Goal: Obtain resource: Download file/media

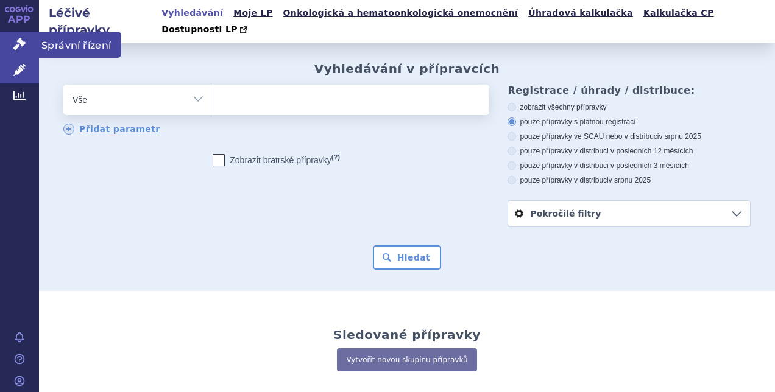
click at [22, 40] on icon at bounding box center [19, 44] width 12 height 12
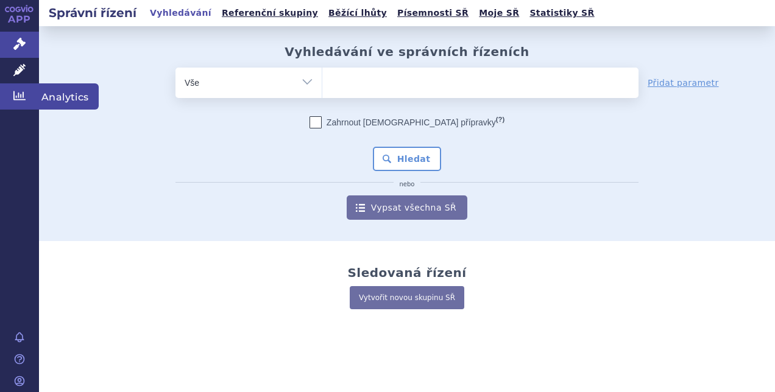
click at [16, 94] on icon at bounding box center [19, 96] width 12 height 12
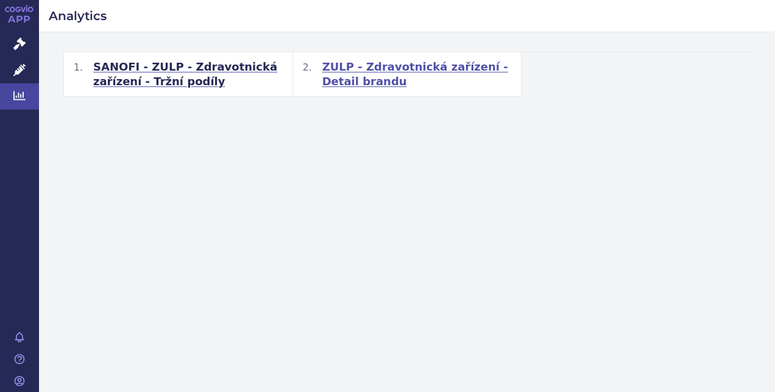
click at [423, 67] on span "ZULP - Zdravotnická zařízení - Detail brandu" at bounding box center [416, 74] width 189 height 29
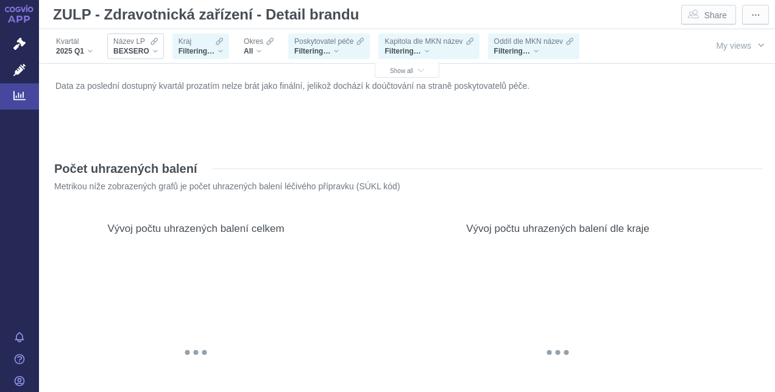
click at [141, 45] on span "Název LP" at bounding box center [129, 42] width 32 height 10
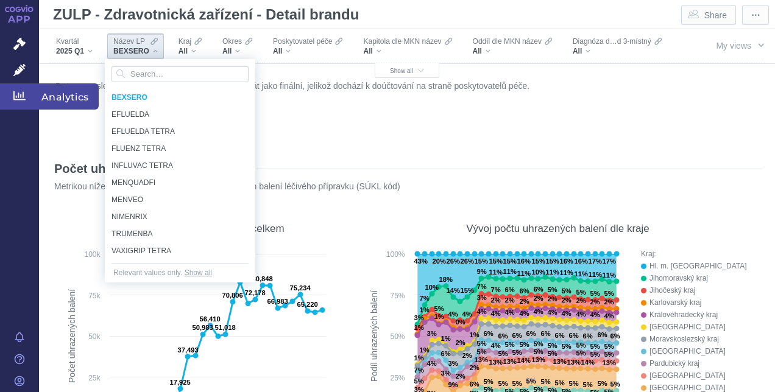
click at [21, 97] on icon at bounding box center [19, 95] width 12 height 9
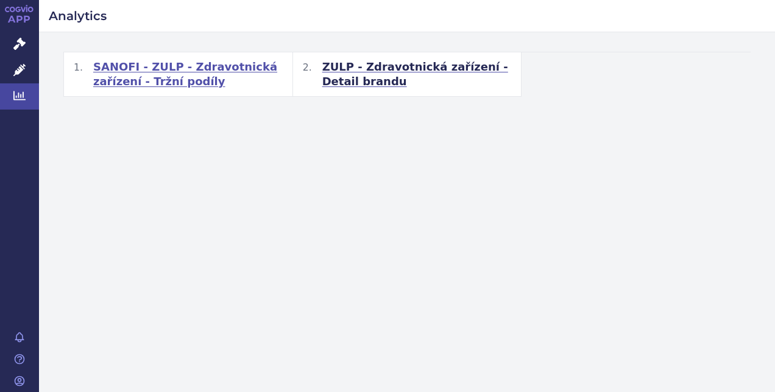
click at [178, 74] on span "SANOFI - ZULP - Zdravotnická zařízení - Tržní podíly" at bounding box center [187, 74] width 189 height 29
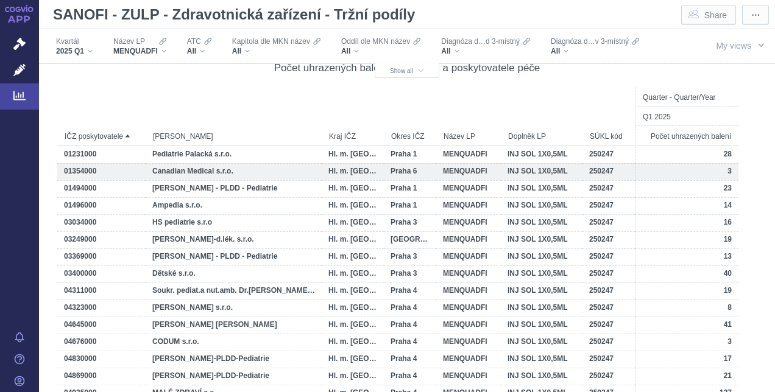
scroll to position [1401, 0]
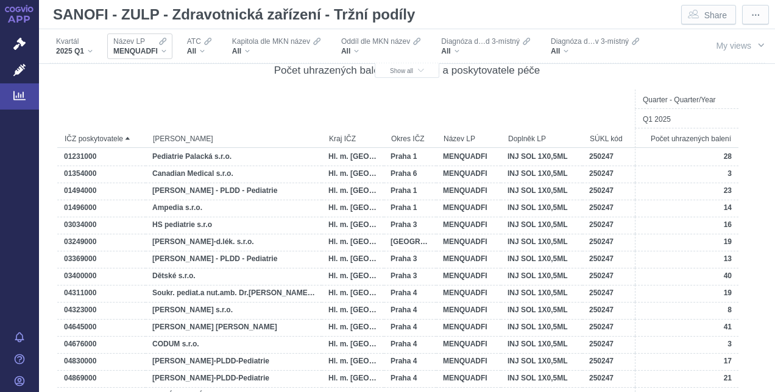
click at [156, 54] on span "MENQUADFI" at bounding box center [135, 51] width 44 height 10
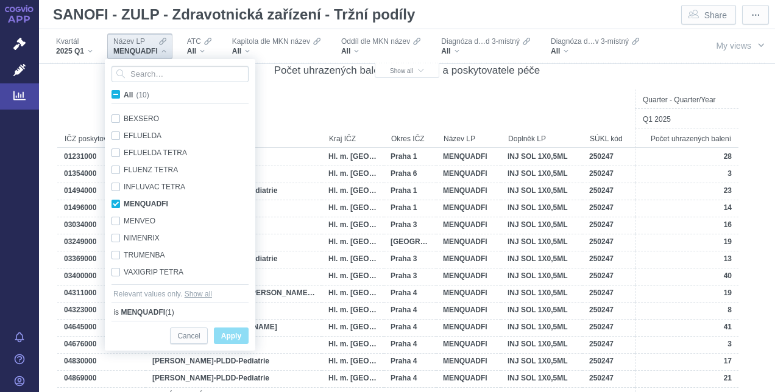
click at [124, 93] on span "All (10)" at bounding box center [137, 95] width 26 height 9
click at [124, 93] on input "All (10)" at bounding box center [128, 92] width 8 height 8
checkbox input "true"
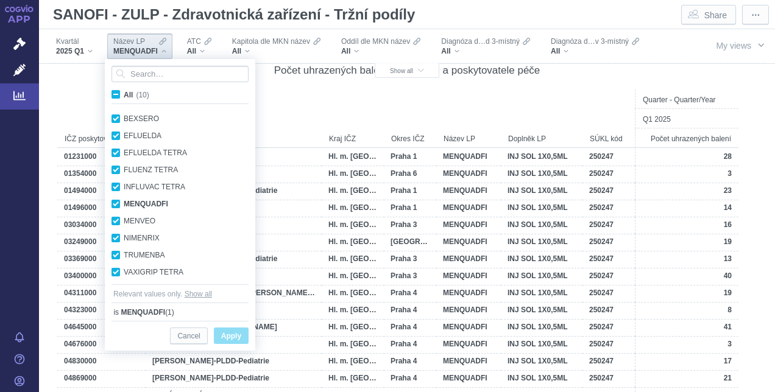
checkbox input "true"
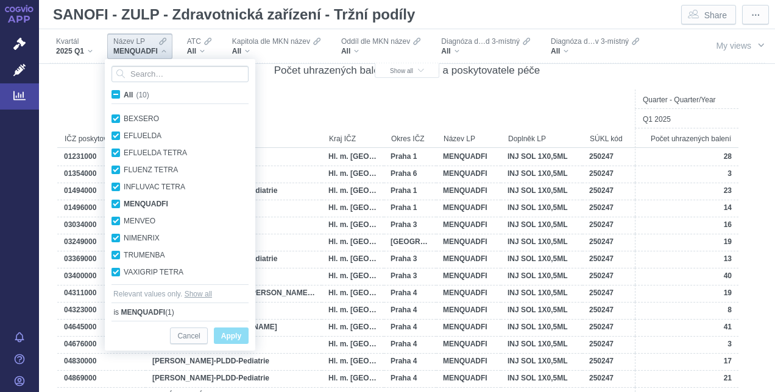
checkbox input "true"
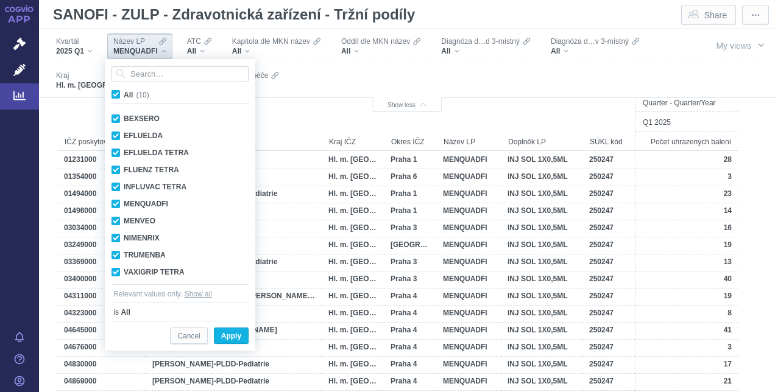
scroll to position [1435, 0]
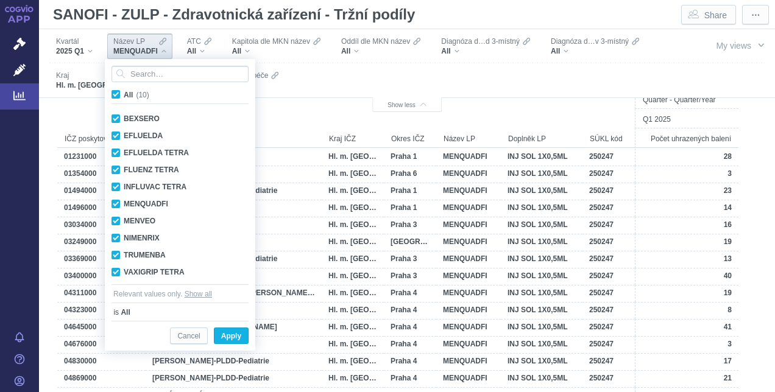
click at [124, 93] on span "All (10)" at bounding box center [137, 95] width 26 height 9
click at [124, 93] on input "All (10)" at bounding box center [128, 92] width 8 height 8
checkbox input "false"
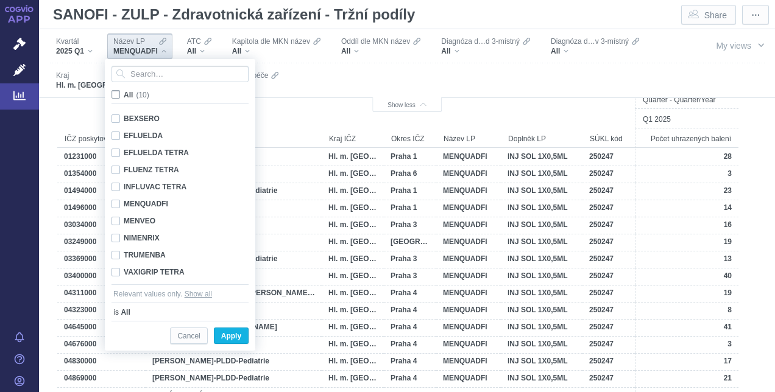
checkbox input "false"
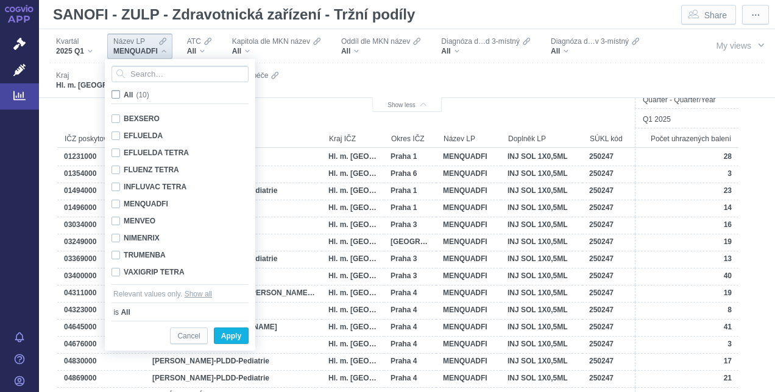
checkbox input "false"
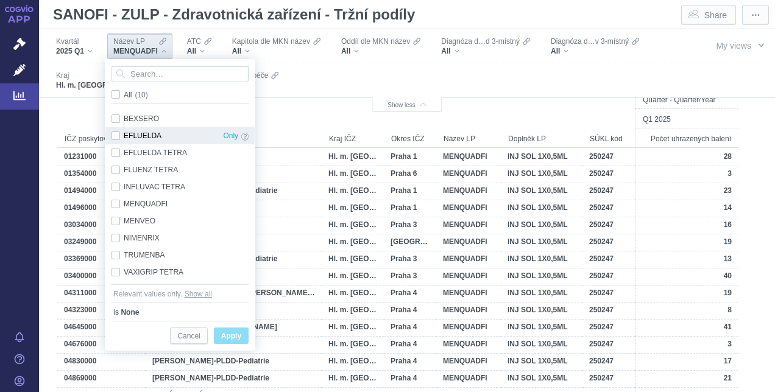
click at [117, 135] on div "EFLUELDA Only" at bounding box center [179, 135] width 149 height 17
checkbox input "true"
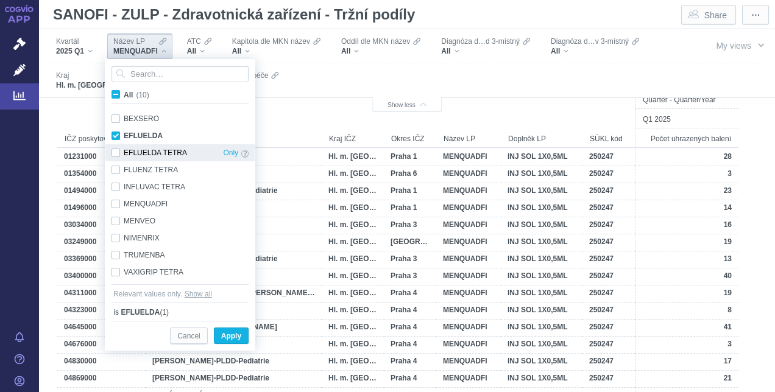
click at [118, 152] on div "EFLUELDA TETRA Only" at bounding box center [179, 152] width 149 height 17
checkbox input "true"
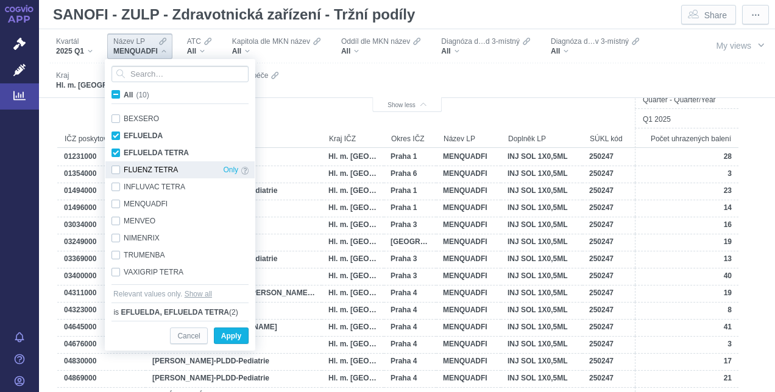
click at [119, 168] on div "FLUENZ TETRA Only" at bounding box center [179, 169] width 149 height 17
checkbox input "true"
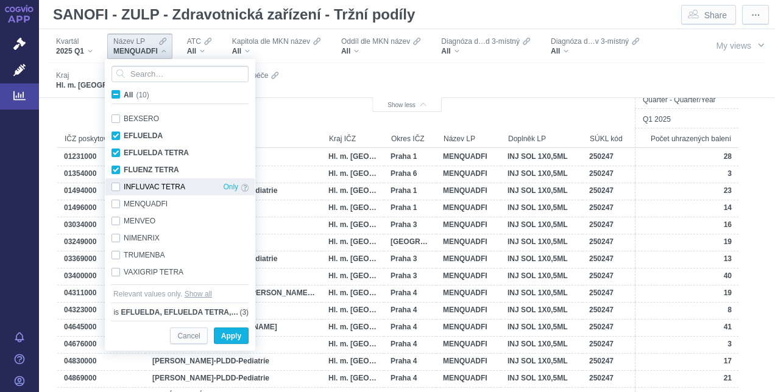
click at [117, 187] on div "INFLUVAC TETRA Only" at bounding box center [179, 186] width 149 height 17
checkbox input "true"
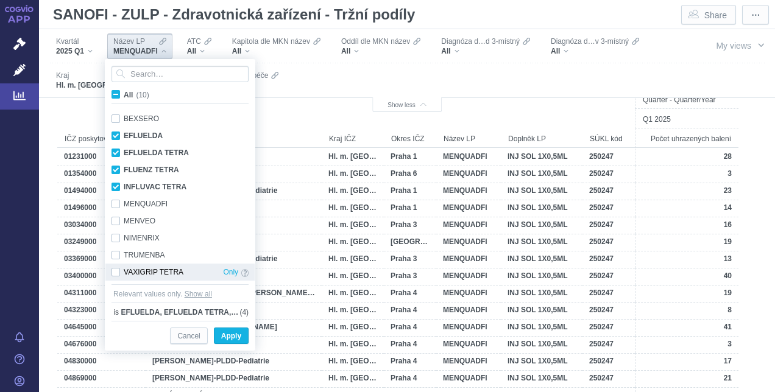
click at [118, 269] on div "VAXIGRIP TETRA Only" at bounding box center [179, 272] width 149 height 17
checkbox input "true"
click at [228, 336] on span "Apply" at bounding box center [231, 336] width 20 height 15
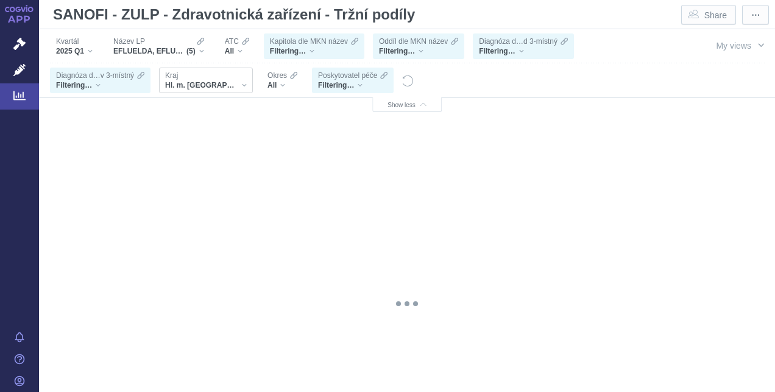
click at [206, 82] on span "Hl. m. [GEOGRAPHIC_DATA]" at bounding box center [201, 85] width 73 height 10
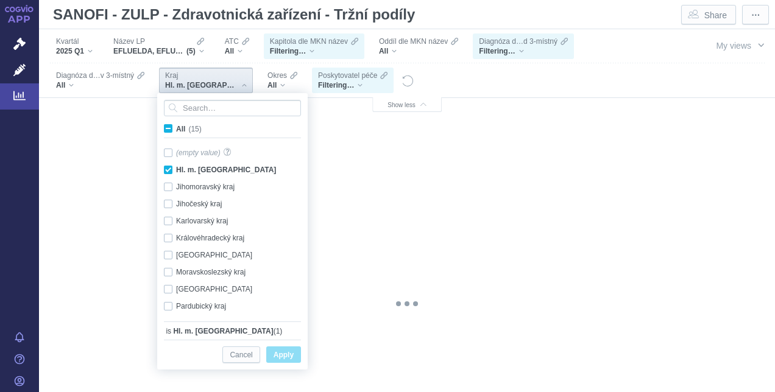
click at [176, 128] on span "All (15)" at bounding box center [189, 129] width 26 height 9
click at [176, 128] on input "All (15)" at bounding box center [180, 126] width 8 height 8
checkbox input "true"
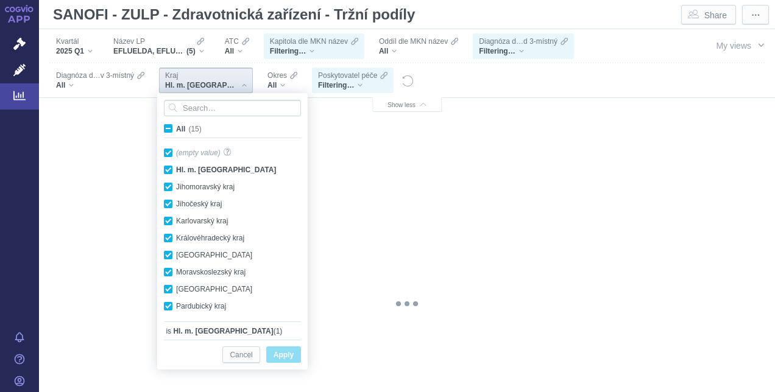
checkbox input "true"
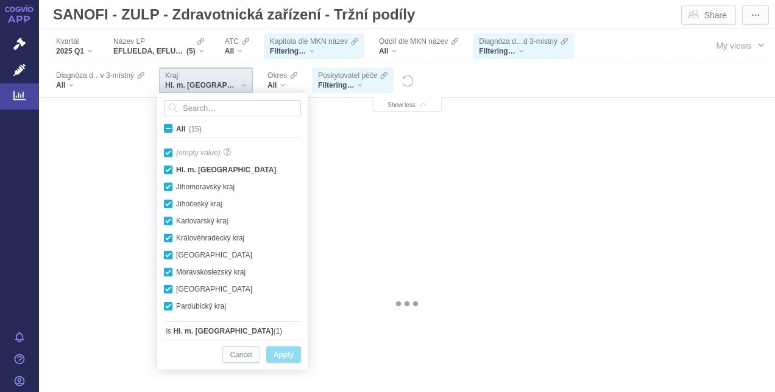
checkbox input "true"
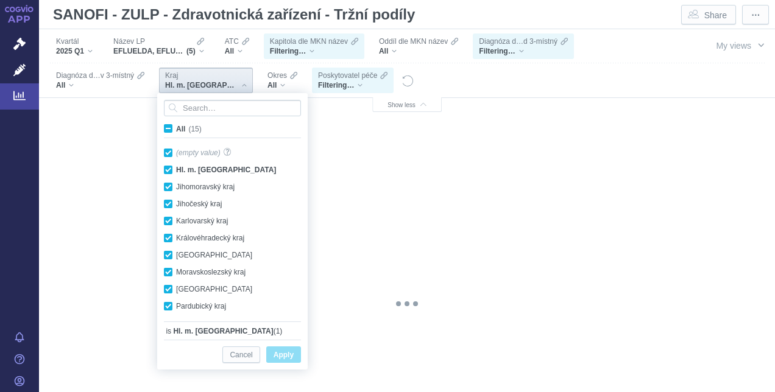
checkbox input "true"
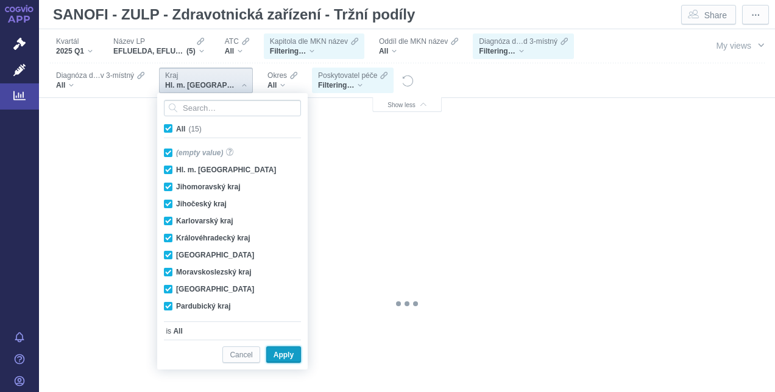
click at [279, 356] on span "Apply" at bounding box center [283, 355] width 20 height 15
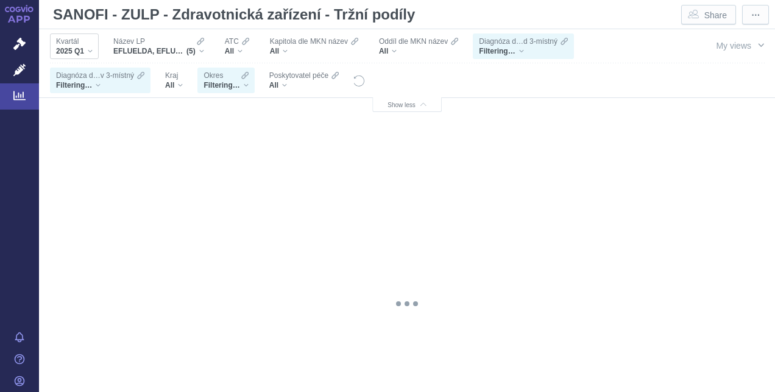
click at [80, 52] on span "2025 Q1" at bounding box center [70, 51] width 28 height 10
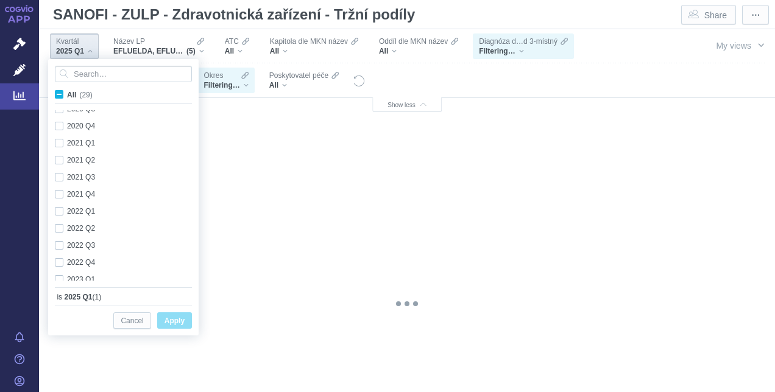
scroll to position [324, 0]
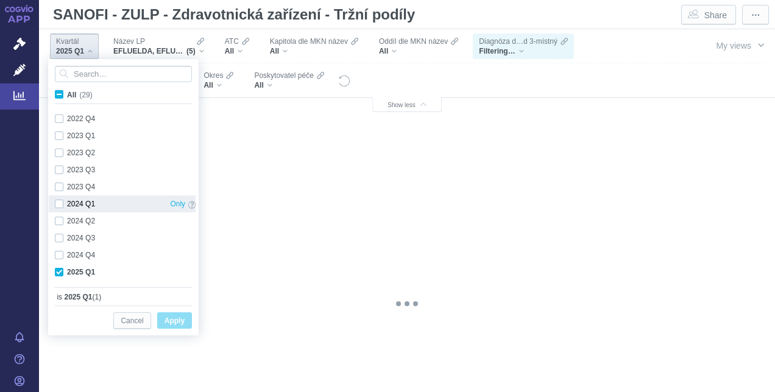
click at [62, 205] on div "2024 Q1 Only" at bounding box center [125, 203] width 153 height 17
checkbox input "true"
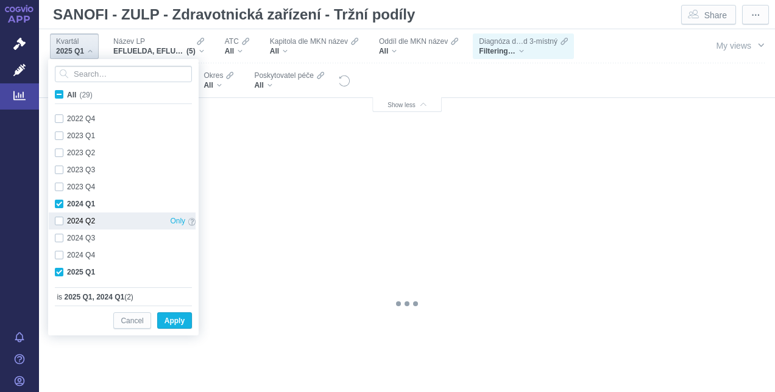
click at [60, 220] on div "2024 Q2 Only" at bounding box center [125, 221] width 153 height 17
checkbox input "true"
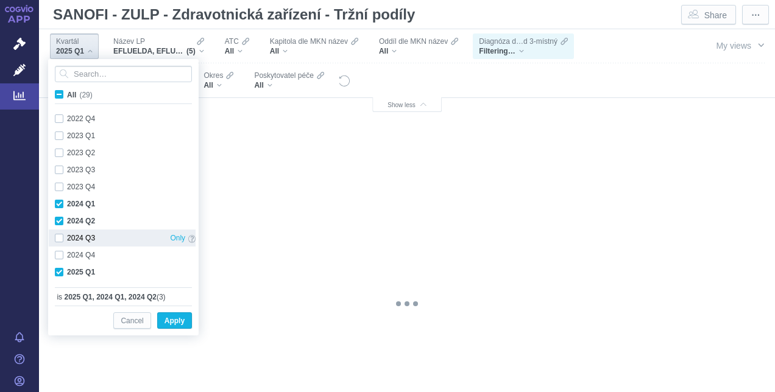
click at [61, 236] on div "2024 Q3 Only" at bounding box center [125, 238] width 153 height 17
checkbox input "true"
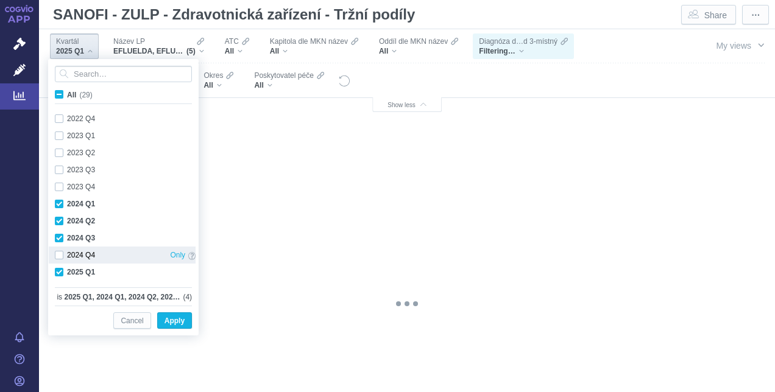
click at [60, 253] on div "2024 Q4 Only" at bounding box center [125, 255] width 153 height 17
checkbox input "true"
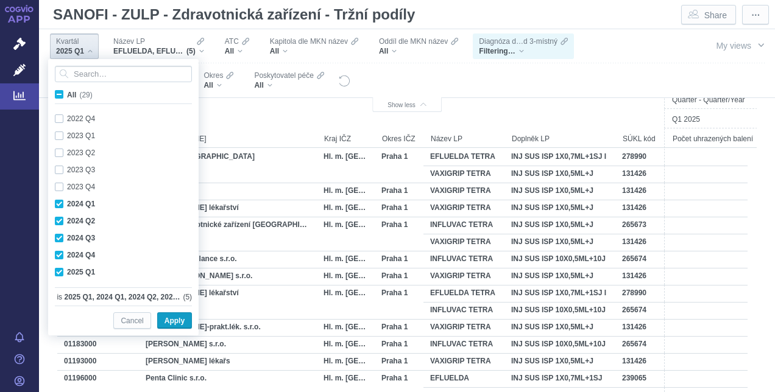
scroll to position [1435, 0]
click at [166, 319] on span "Apply" at bounding box center [174, 321] width 20 height 15
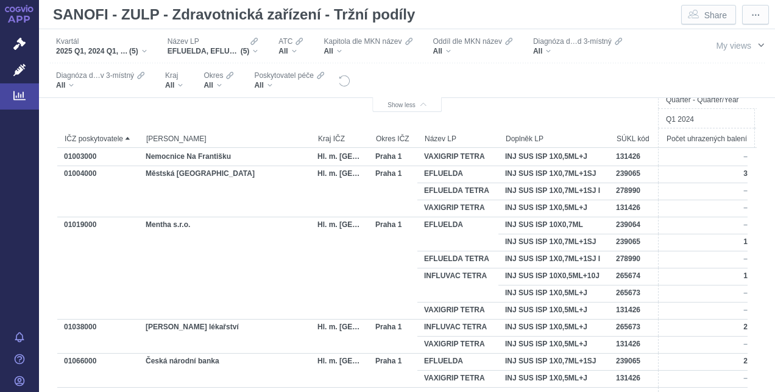
click at [756, 43] on span "button" at bounding box center [761, 45] width 10 height 10
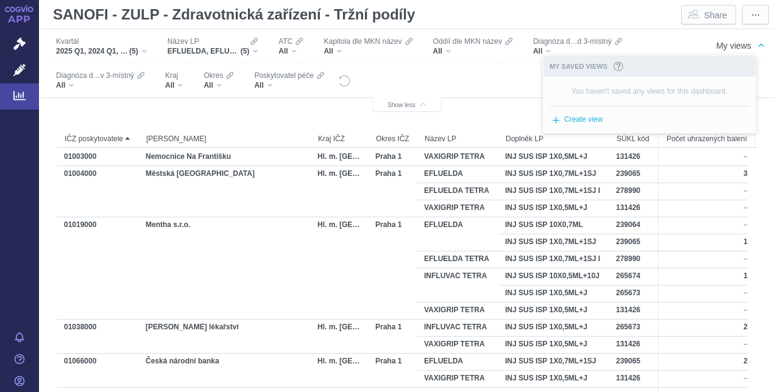
click at [465, 86] on div "Filters" at bounding box center [512, 79] width 323 height 33
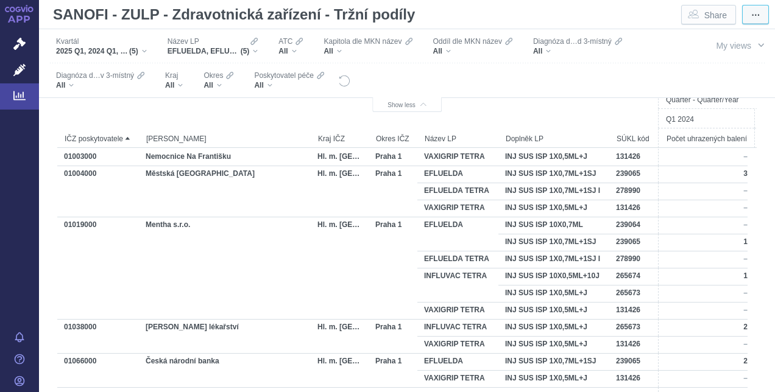
click at [751, 14] on span "⋯" at bounding box center [755, 15] width 9 height 12
click at [743, 33] on button "Export" at bounding box center [734, 37] width 49 height 17
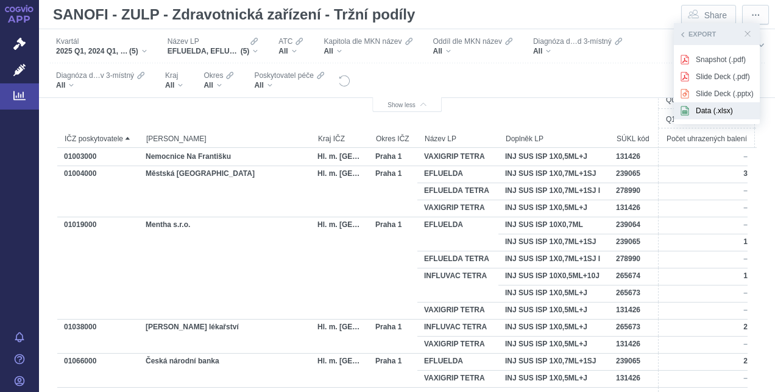
click at [708, 107] on span "Data (.xlsx)" at bounding box center [725, 110] width 58 height 11
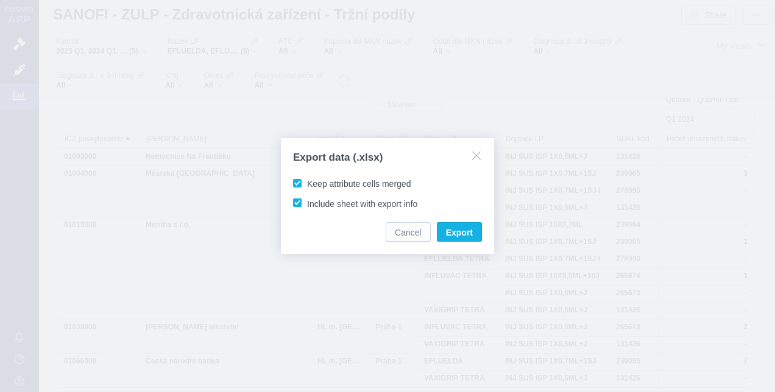
click at [356, 180] on span "Keep attribute cells merged" at bounding box center [359, 184] width 104 height 10
click at [313, 180] on input "Keep attribute cells merged" at bounding box center [309, 181] width 8 height 8
checkbox input "false"
click at [332, 202] on span "Include sheet with export info" at bounding box center [362, 204] width 110 height 10
click at [313, 202] on input "Include sheet with export info" at bounding box center [309, 201] width 8 height 8
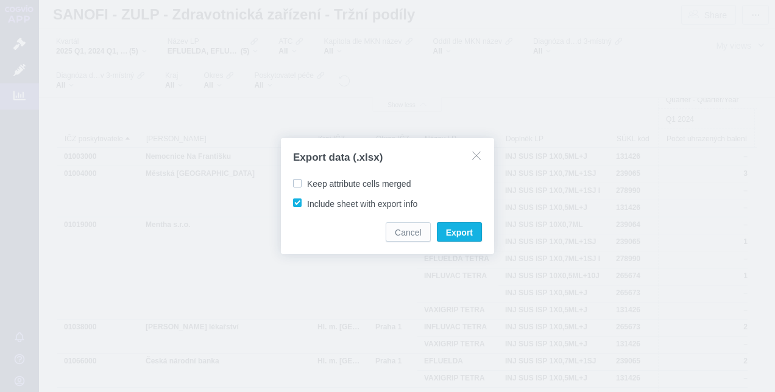
checkbox input "false"
click at [454, 228] on span "Export" at bounding box center [459, 233] width 27 height 12
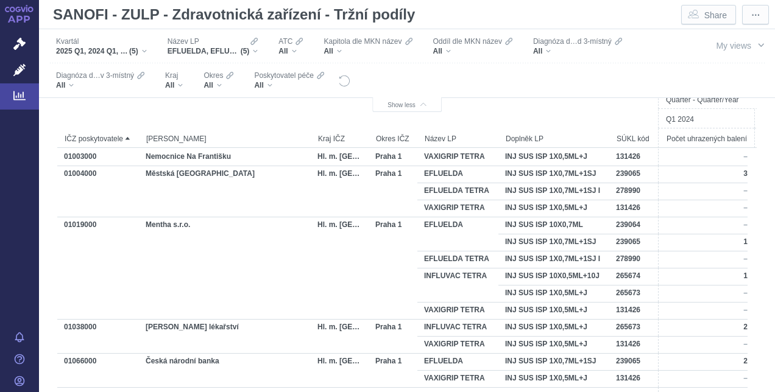
click at [450, 114] on div at bounding box center [458, 119] width 80 height 18
click at [751, 13] on span "⋯" at bounding box center [755, 15] width 9 height 12
click at [736, 38] on span "Export" at bounding box center [742, 37] width 21 height 11
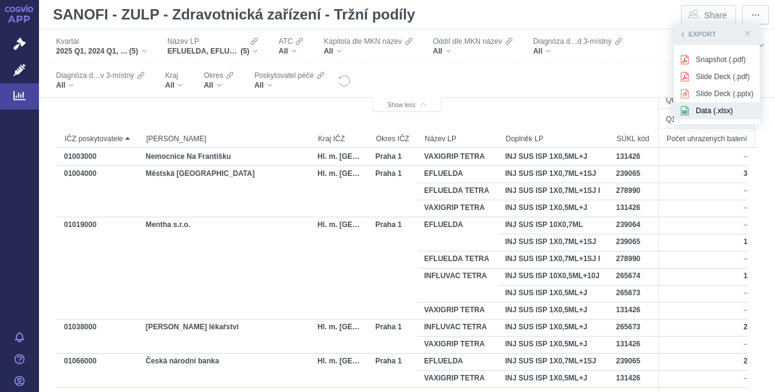
click at [700, 107] on span "Data (.xlsx)" at bounding box center [725, 110] width 58 height 11
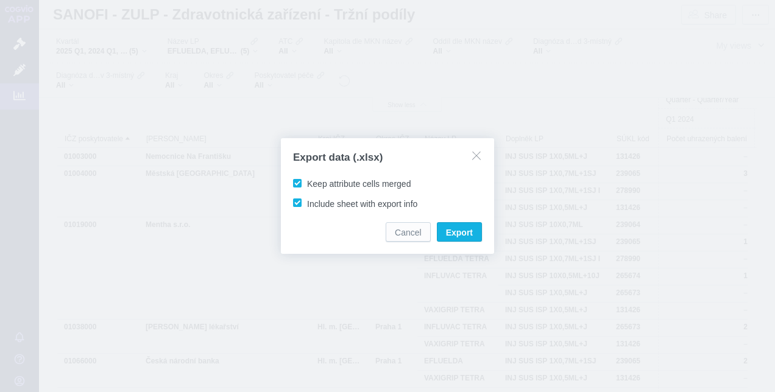
click at [354, 181] on span "Keep attribute cells merged" at bounding box center [359, 184] width 104 height 10
click at [313, 181] on input "Keep attribute cells merged" at bounding box center [309, 181] width 8 height 8
checkbox input "false"
click at [454, 227] on span "Export" at bounding box center [459, 233] width 27 height 12
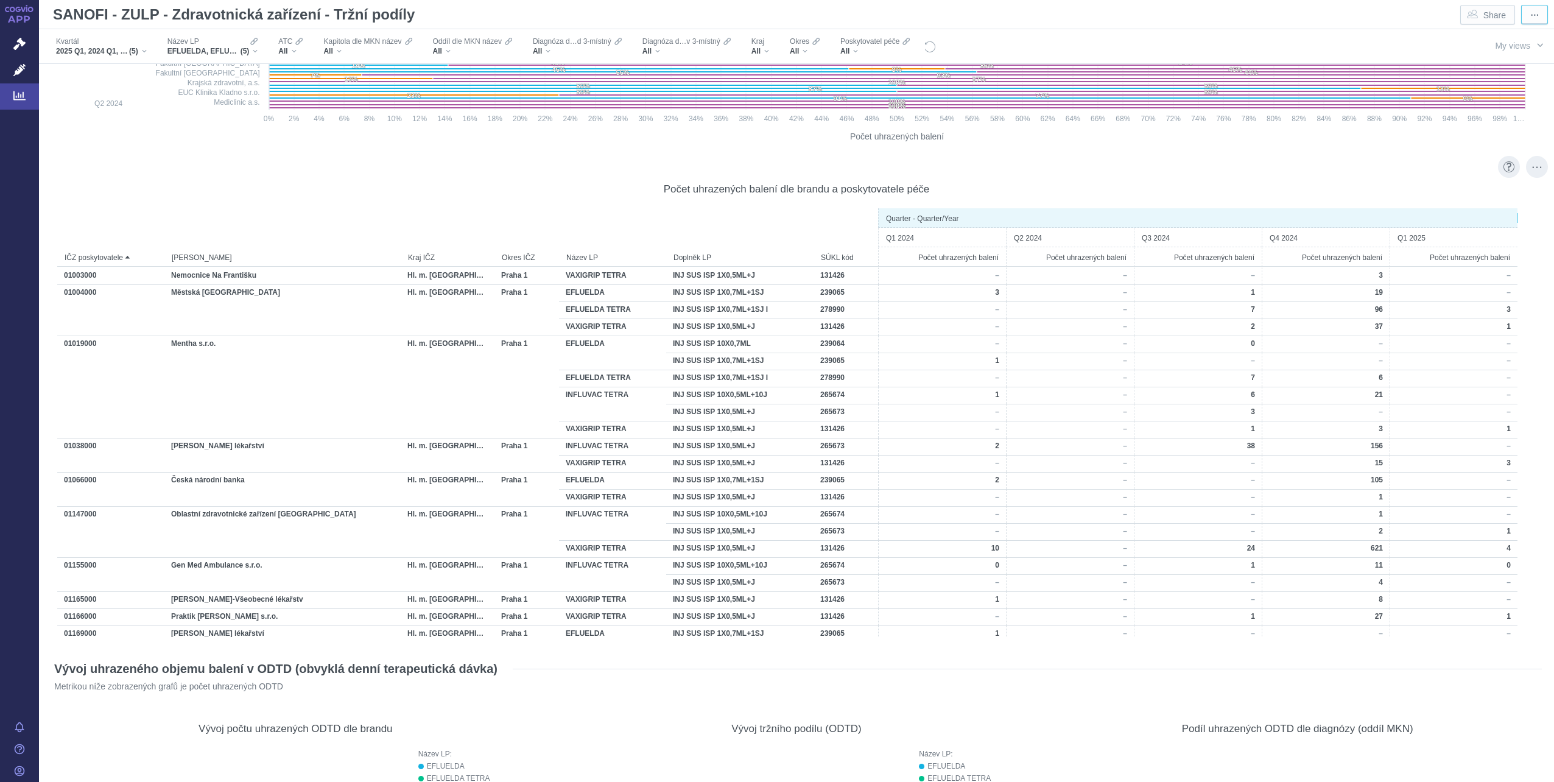
scroll to position [1279, 0]
click at [774, 172] on div "More actions" at bounding box center [1537, 170] width 22 height 22
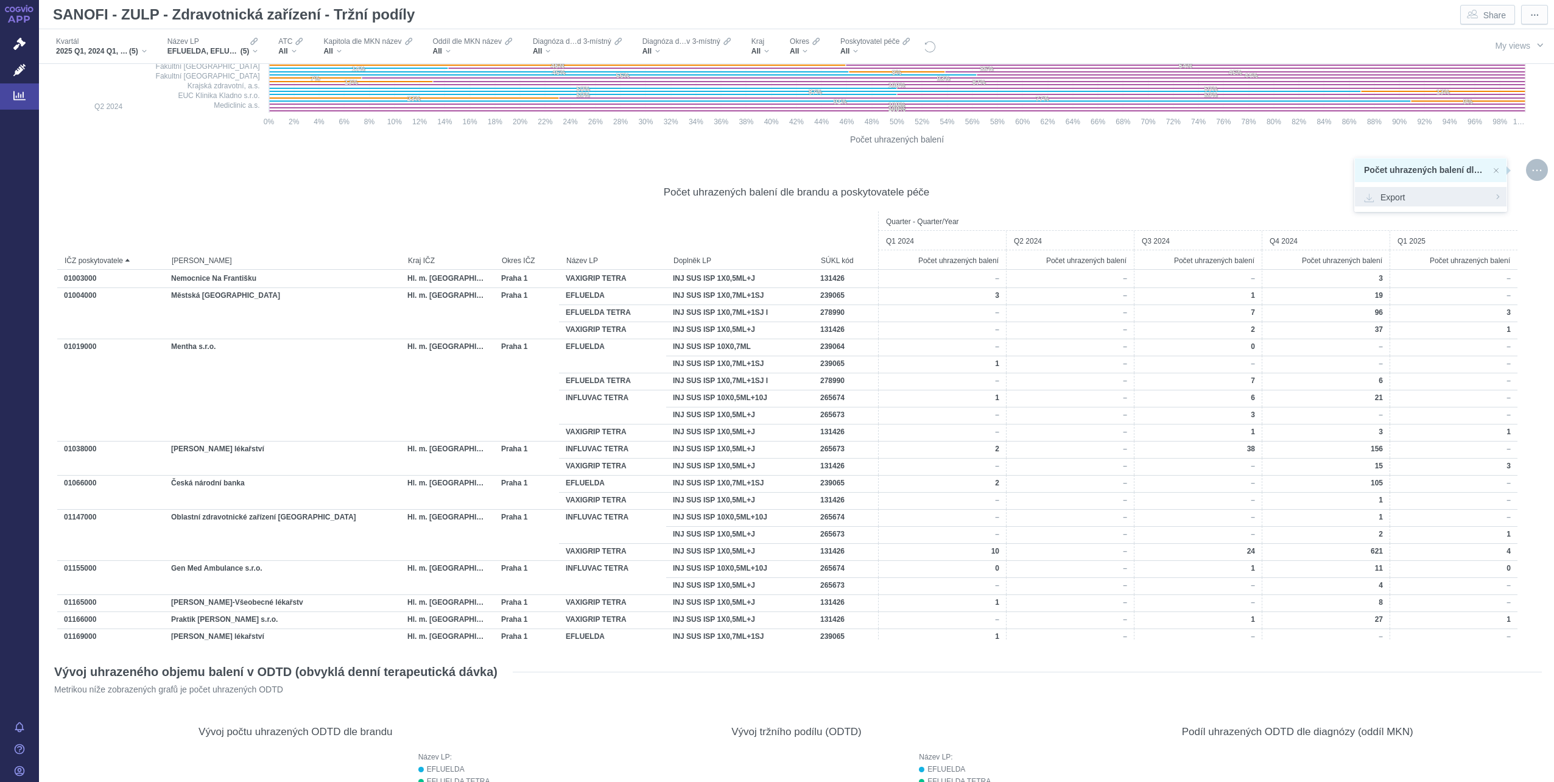
click at [774, 199] on span "Export" at bounding box center [1430, 197] width 133 height 12
click at [774, 266] on span "Formatted (.xlsx)" at bounding box center [1430, 265] width 133 height 12
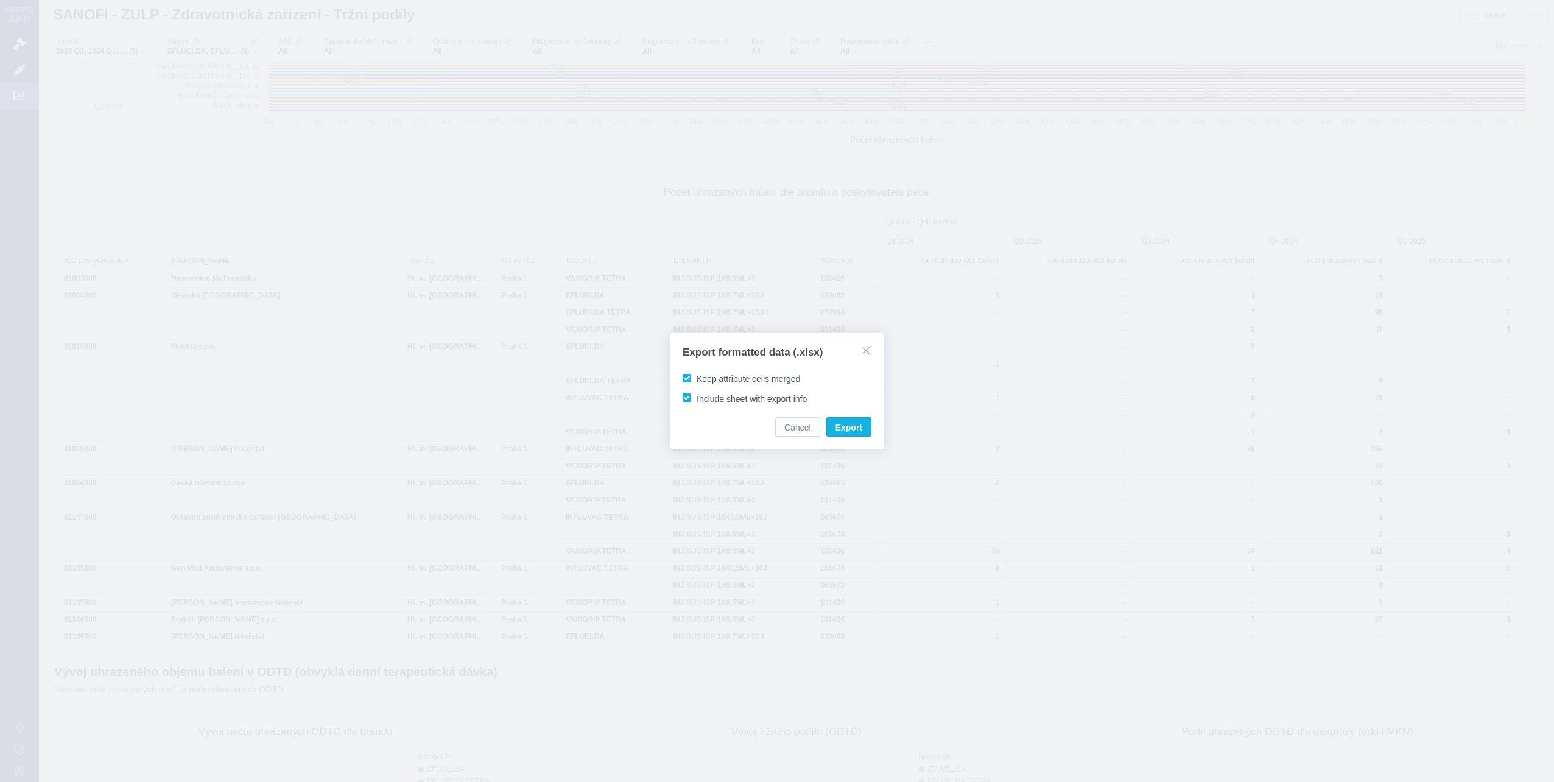
click at [727, 382] on span "Keep attribute cells merged" at bounding box center [749, 379] width 104 height 10
click at [703, 380] on input "Keep attribute cells merged" at bounding box center [699, 376] width 8 height 8
checkbox input "false"
click at [774, 392] on span "Export" at bounding box center [849, 427] width 27 height 12
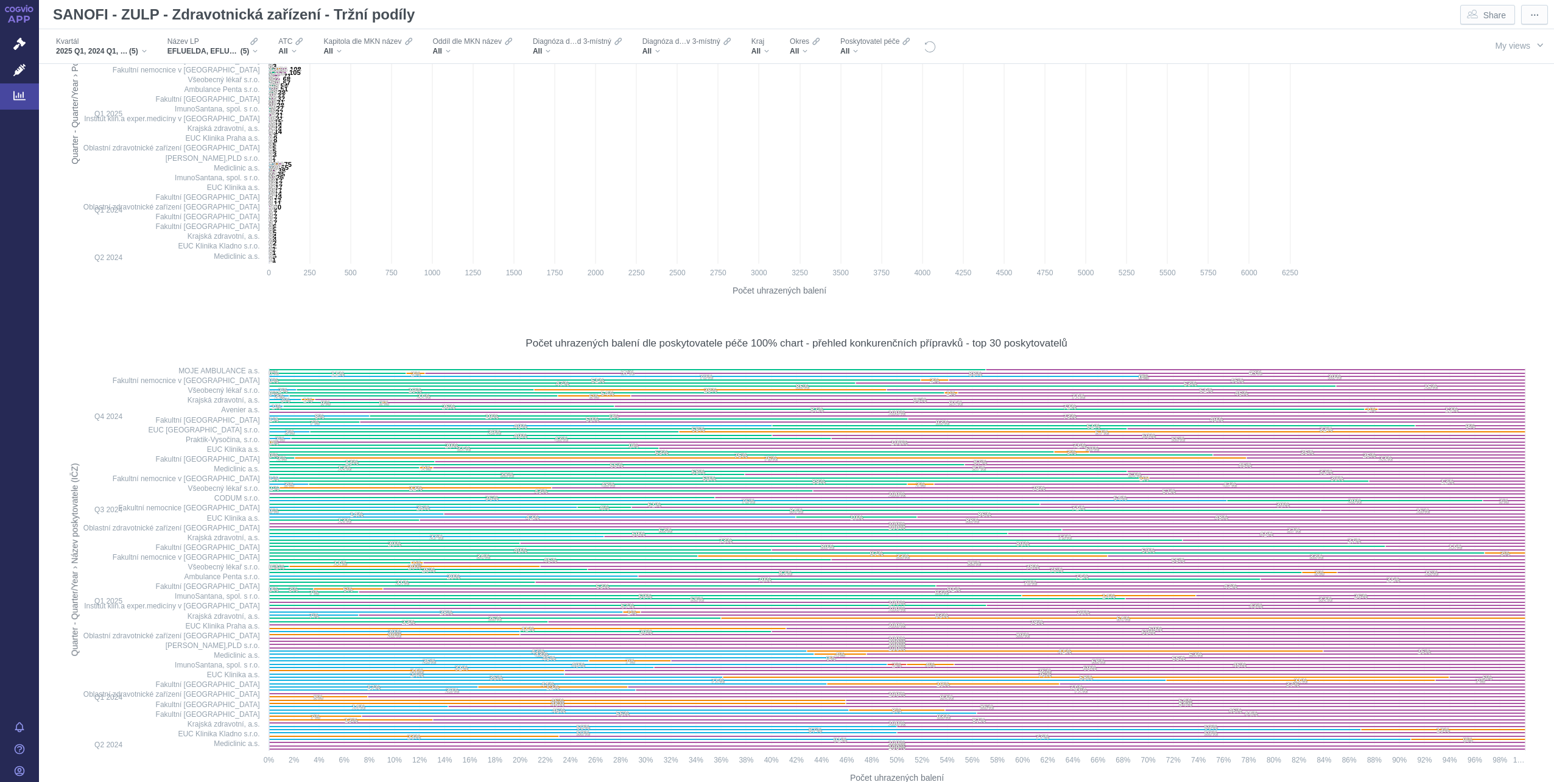
scroll to position [0, 0]
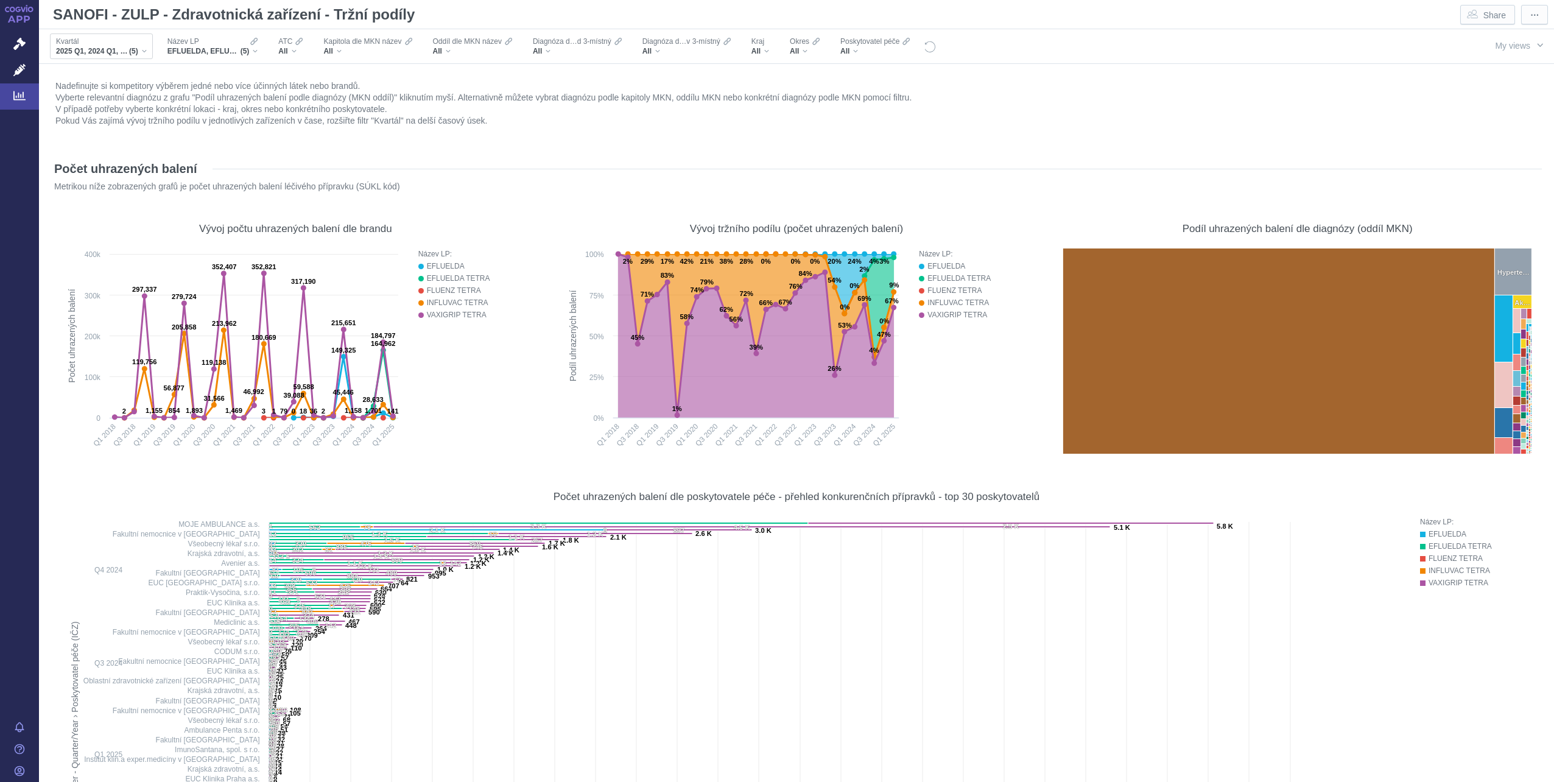
click at [113, 52] on span "2025 Q1, 2024 Q1, 2024 Q2, 2024 Q3, 2024 Q4" at bounding box center [92, 51] width 73 height 10
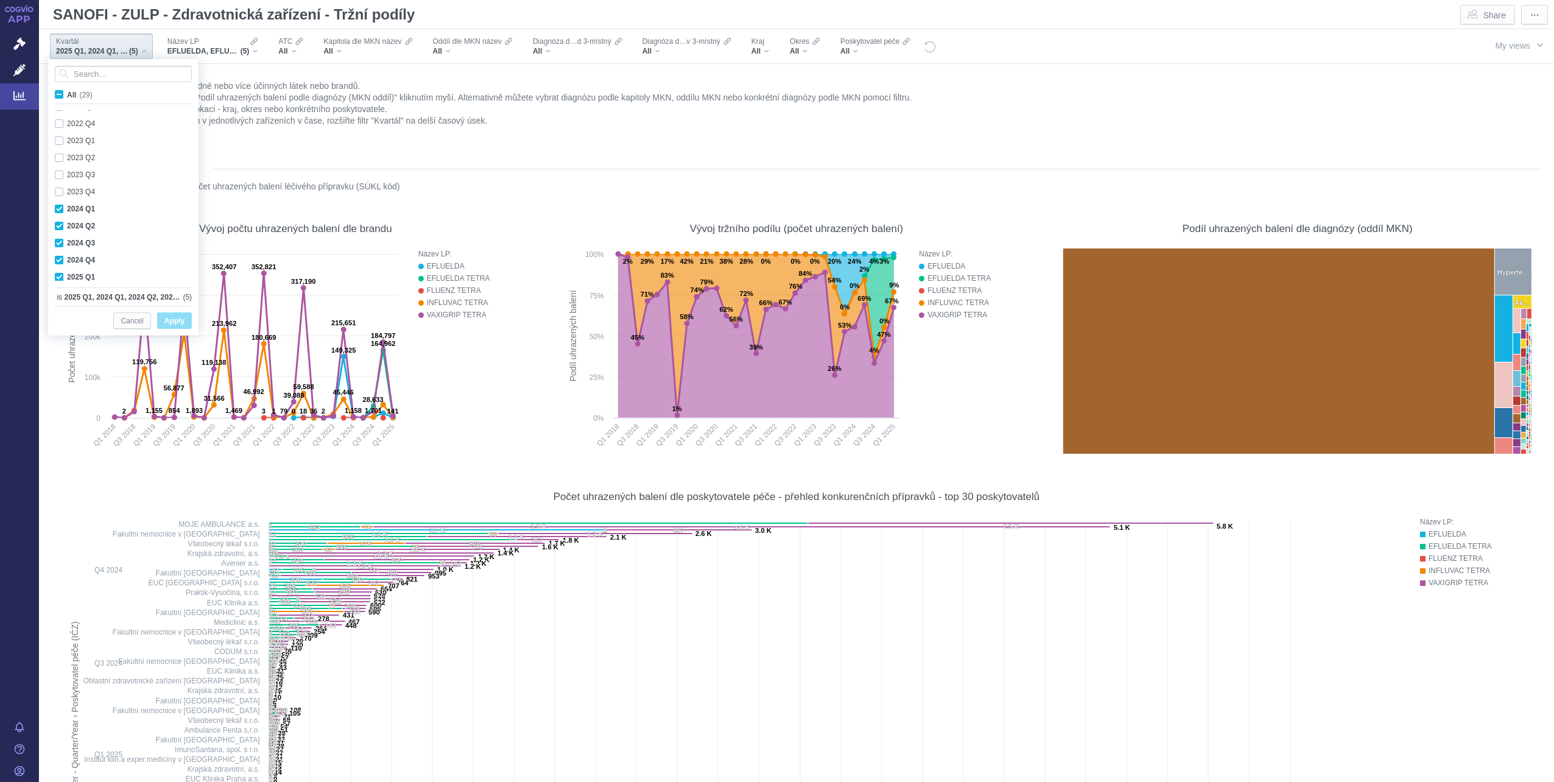
scroll to position [324, 0]
click at [62, 187] on div "2023 Q4 Only" at bounding box center [125, 186] width 153 height 17
checkbox input "true"
click at [178, 319] on span "Apply" at bounding box center [174, 321] width 20 height 15
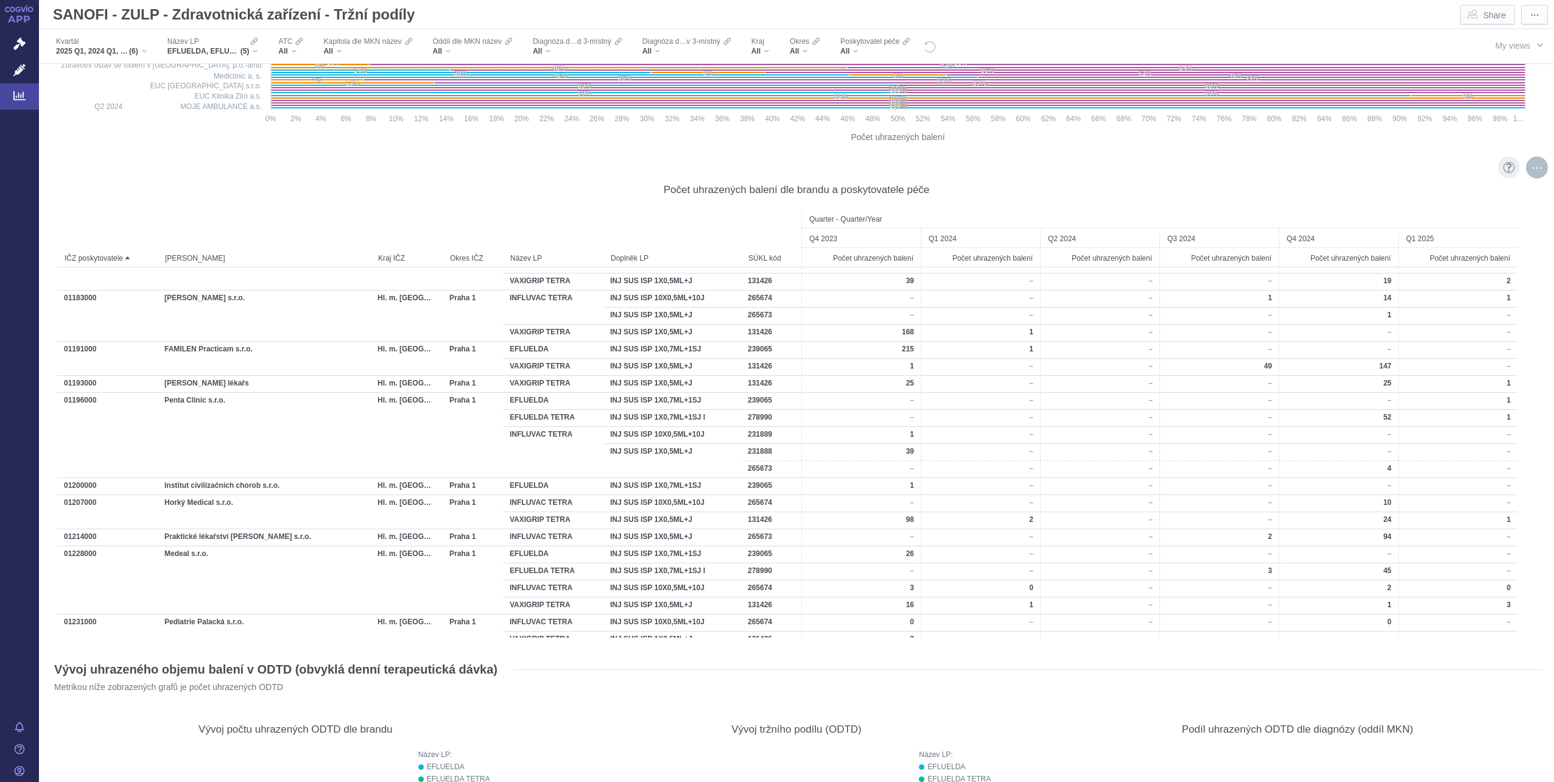
scroll to position [1279, 0]
click at [774, 170] on div "More actions" at bounding box center [1537, 170] width 22 height 22
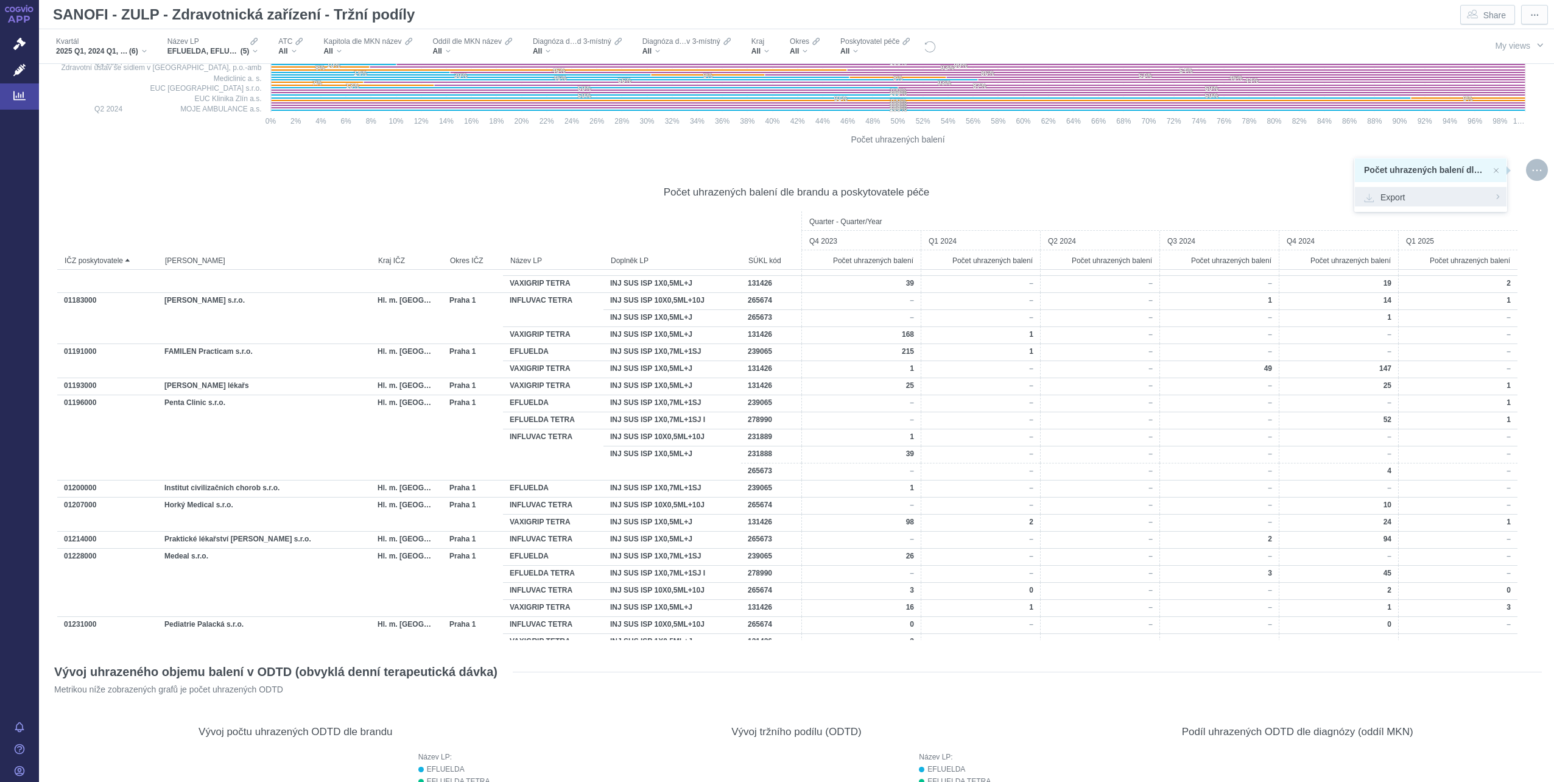
click at [774, 200] on span "Export" at bounding box center [1430, 197] width 133 height 12
click at [774, 267] on span "Formatted (.xlsx)" at bounding box center [1430, 265] width 133 height 12
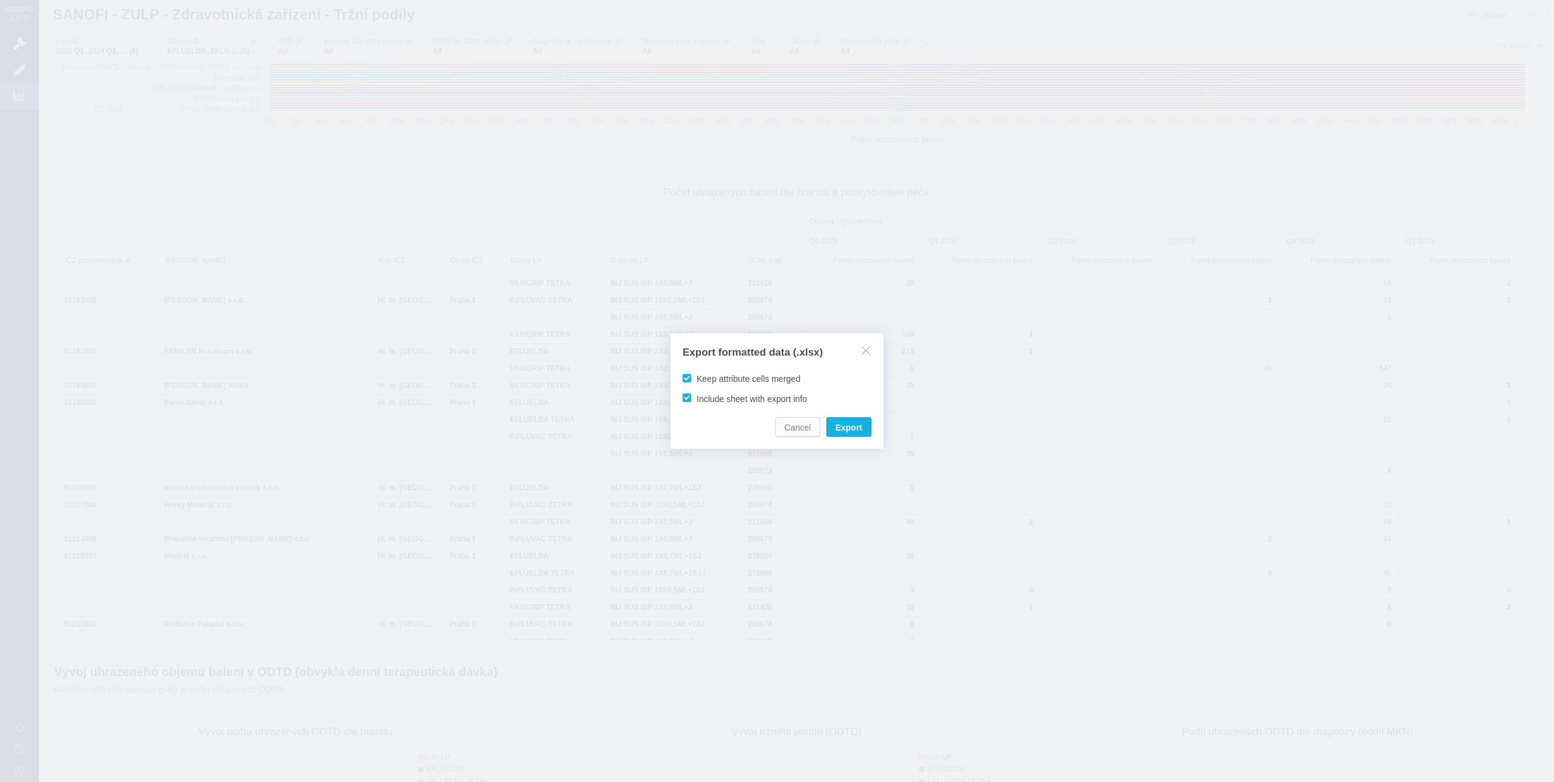
click at [744, 381] on span "Keep attribute cells merged" at bounding box center [749, 379] width 104 height 10
click at [703, 380] on input "Keep attribute cells merged" at bounding box center [699, 376] width 8 height 8
checkbox input "false"
click at [774, 392] on span "Export" at bounding box center [849, 427] width 27 height 12
